Goal: Information Seeking & Learning: Learn about a topic

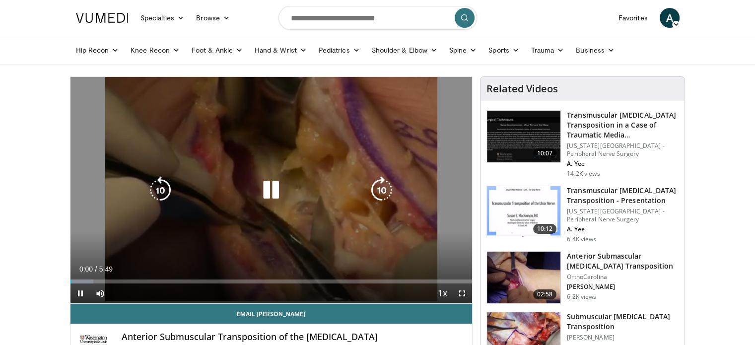
click at [268, 178] on icon "Video Player" at bounding box center [271, 190] width 28 height 28
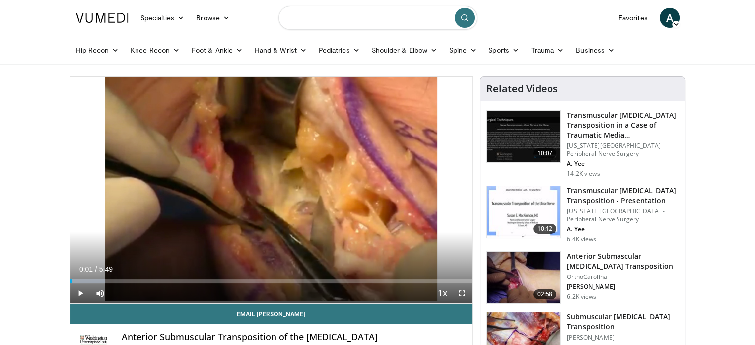
click at [324, 18] on input "Search topics, interventions" at bounding box center [378, 18] width 199 height 24
type input "**********"
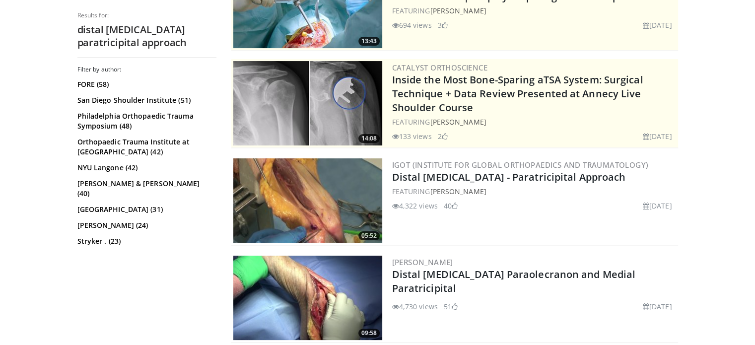
scroll to position [180, 0]
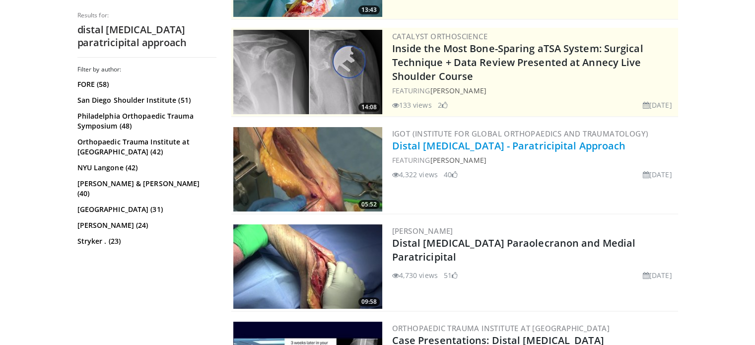
click at [489, 143] on link "Distal Humerus - Paratricipital Approach" at bounding box center [509, 145] width 234 height 13
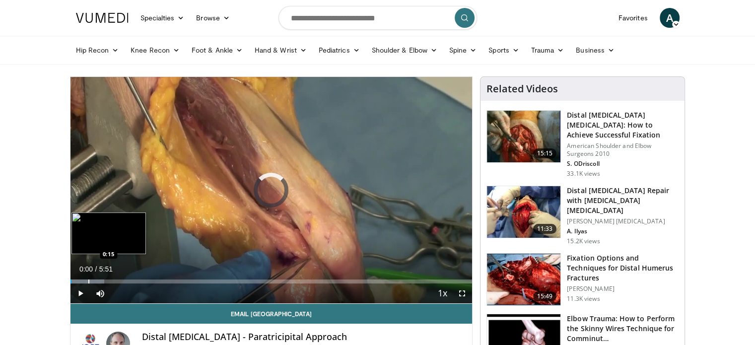
click at [87, 278] on div "Loaded : 8.45% 0:01 0:15" at bounding box center [272, 278] width 402 height 9
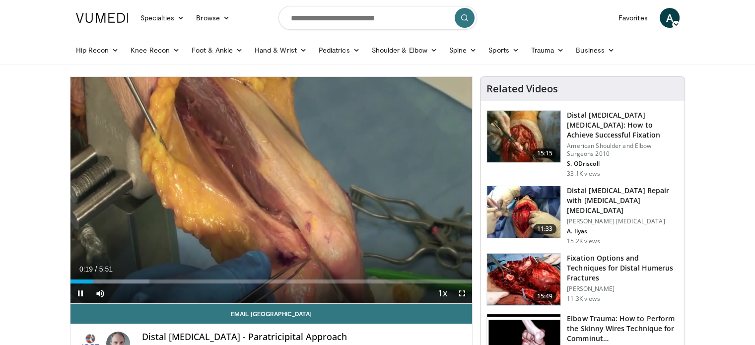
click at [128, 284] on div "Current Time 0:19 / Duration 5:51 Pause Skip Backward Skip Forward Mute Loaded …" at bounding box center [272, 294] width 402 height 20
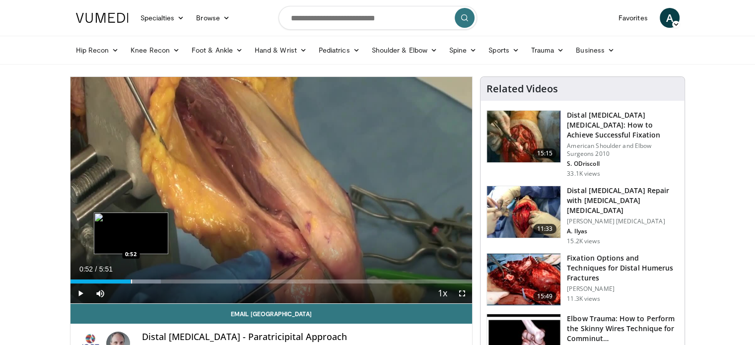
click at [131, 278] on div "Loaded : 22.57% 0:52 0:52" at bounding box center [272, 278] width 402 height 9
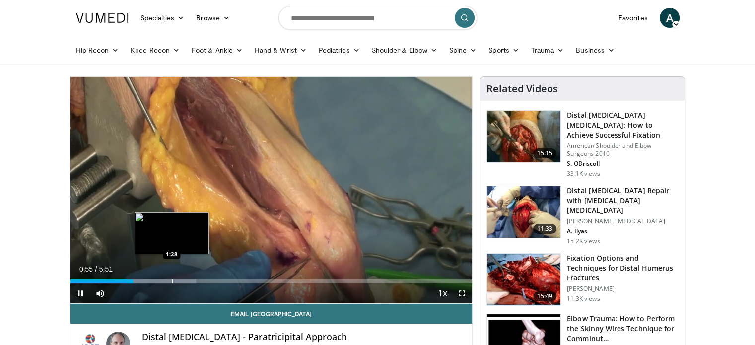
click at [172, 283] on div "Progress Bar" at bounding box center [172, 282] width 1 height 4
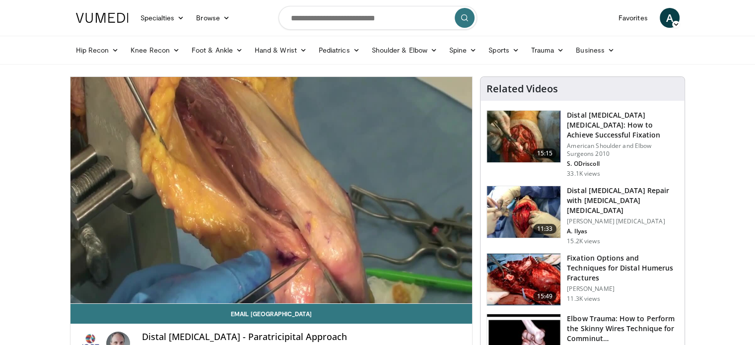
click at [210, 282] on video-js "**********" at bounding box center [272, 190] width 402 height 227
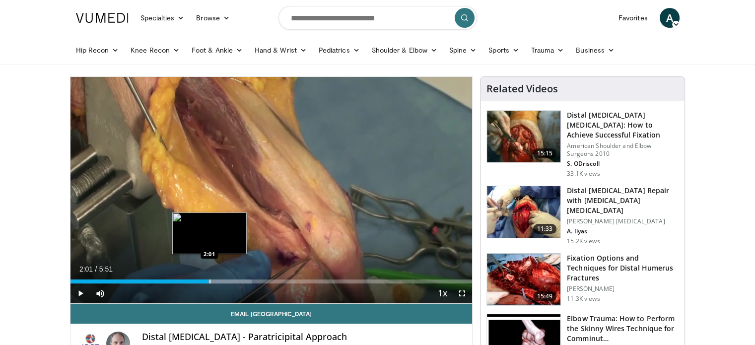
click at [209, 282] on div "Loaded : 45.16% 2:01 2:01" at bounding box center [272, 282] width 402 height 4
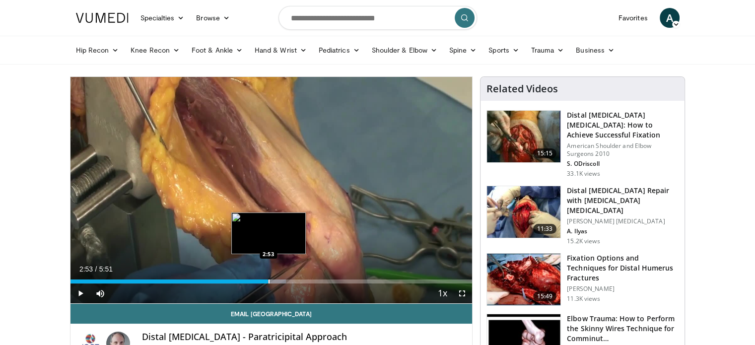
click at [269, 280] on div "Progress Bar" at bounding box center [269, 282] width 1 height 4
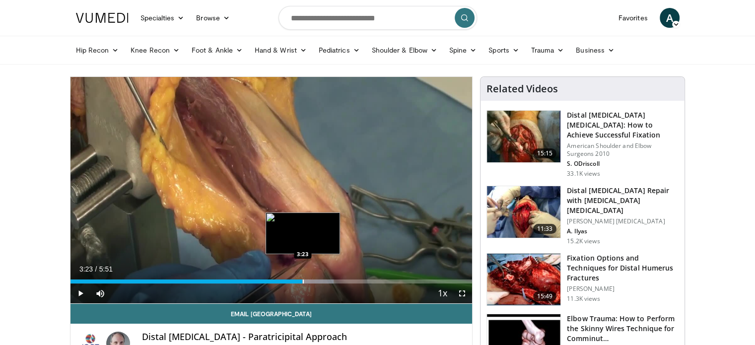
click at [303, 280] on div "Progress Bar" at bounding box center [303, 282] width 1 height 4
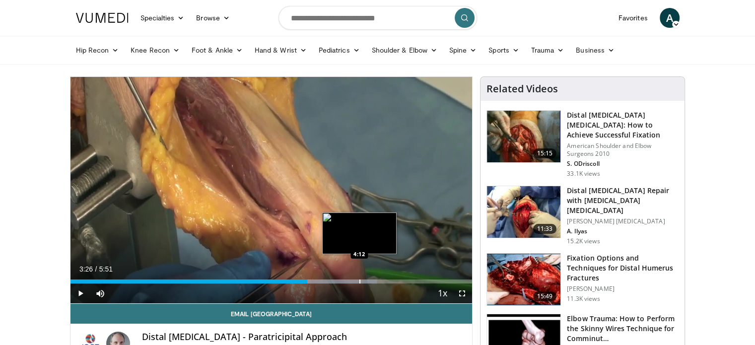
click at [359, 281] on div "Progress Bar" at bounding box center [359, 282] width 1 height 4
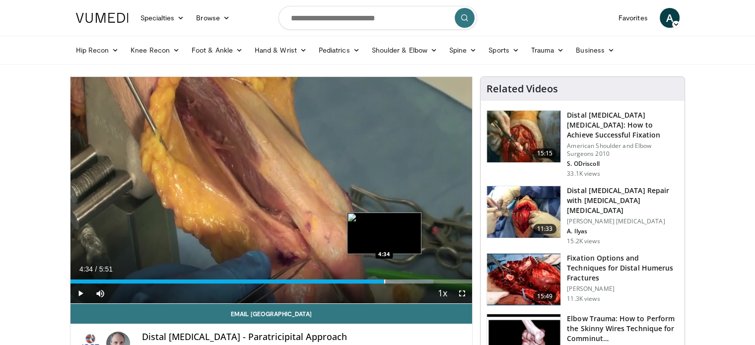
click at [384, 282] on div "Progress Bar" at bounding box center [384, 282] width 1 height 4
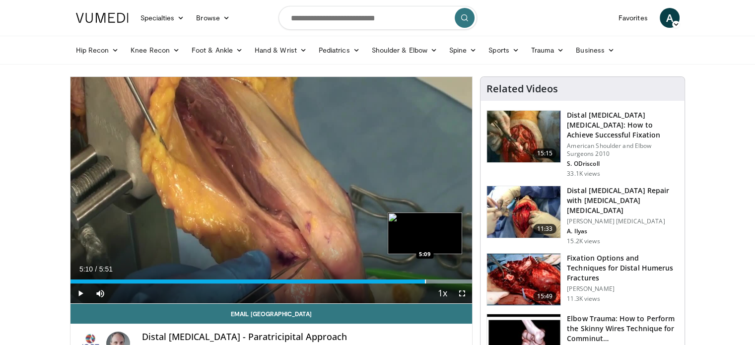
click at [425, 281] on div "Progress Bar" at bounding box center [425, 282] width 1 height 4
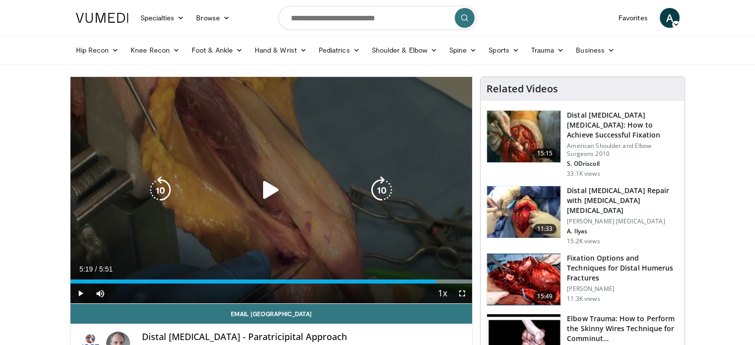
click at [0, 0] on div "Progress Bar" at bounding box center [0, 0] width 0 height 0
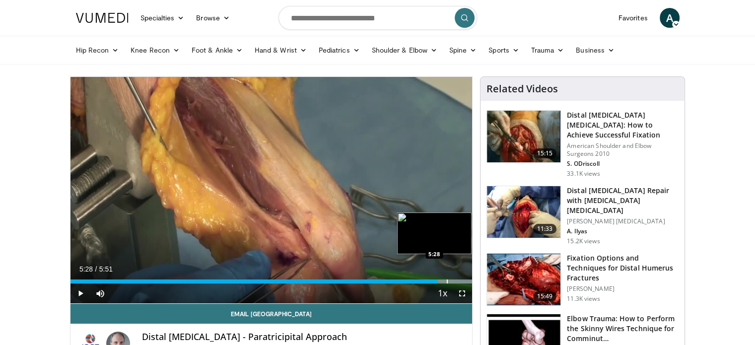
click at [447, 282] on div "Progress Bar" at bounding box center [447, 282] width 1 height 4
click at [461, 282] on div "Progress Bar" at bounding box center [461, 282] width 1 height 4
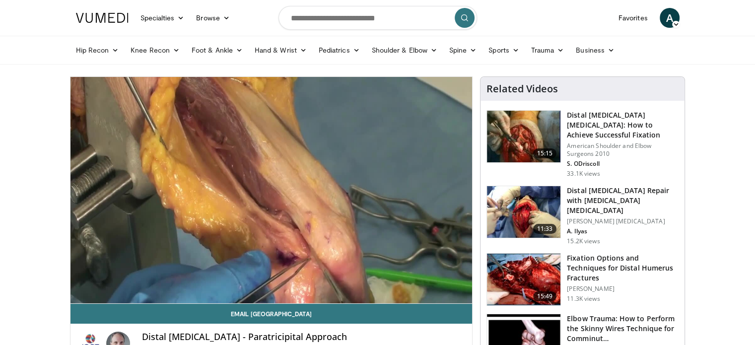
scroll to position [107, 0]
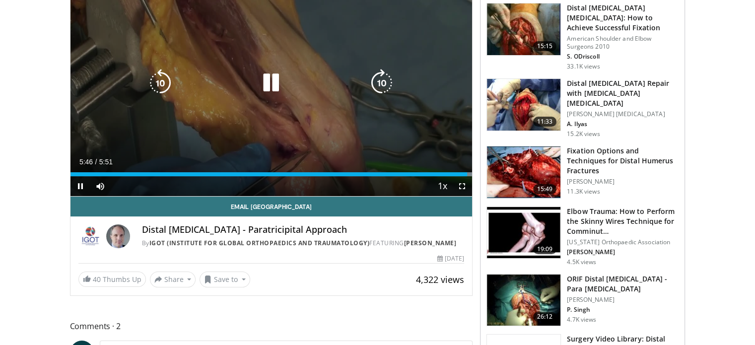
click at [284, 141] on div "10 seconds Tap to unmute" at bounding box center [272, 83] width 402 height 226
